Goal: Information Seeking & Learning: Learn about a topic

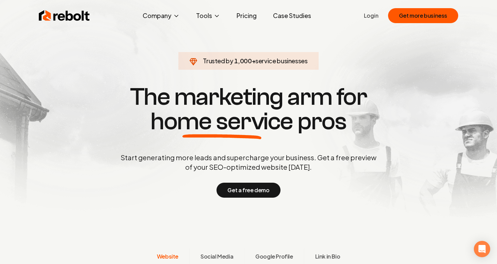
click at [250, 16] on link "Pricing" at bounding box center [246, 16] width 31 height 14
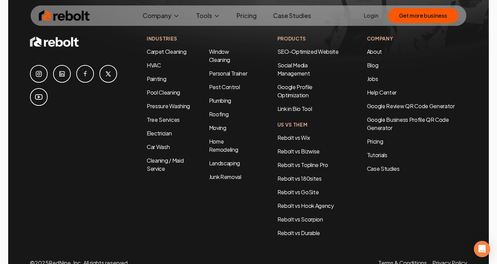
scroll to position [1271, 0]
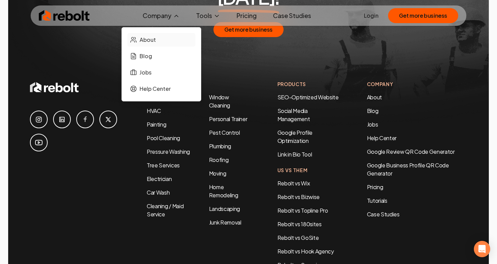
click at [151, 40] on span "About" at bounding box center [148, 40] width 16 height 8
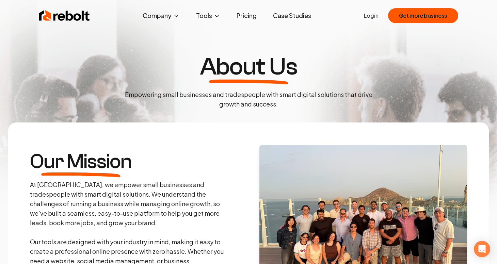
click at [297, 16] on link "Case Studies" at bounding box center [292, 16] width 49 height 14
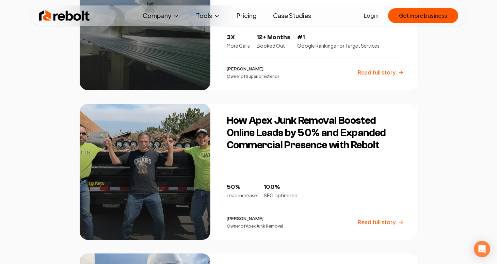
scroll to position [408, 0]
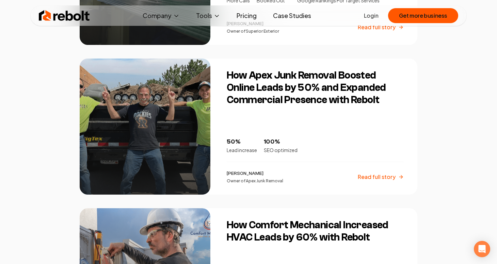
click at [284, 92] on h3 "How Apex Junk Removal Boosted Online Leads by 50% and Expanded Commercial Prese…" at bounding box center [315, 87] width 177 height 37
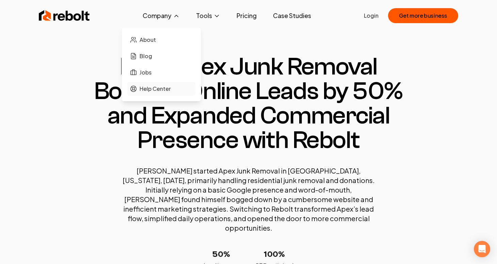
click at [154, 88] on span "Help Center" at bounding box center [155, 89] width 31 height 8
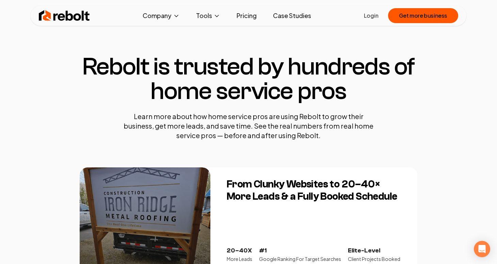
scroll to position [408, 0]
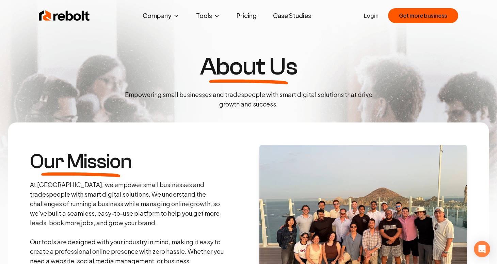
click at [246, 17] on link "Pricing" at bounding box center [246, 16] width 31 height 14
